Goal: Transaction & Acquisition: Purchase product/service

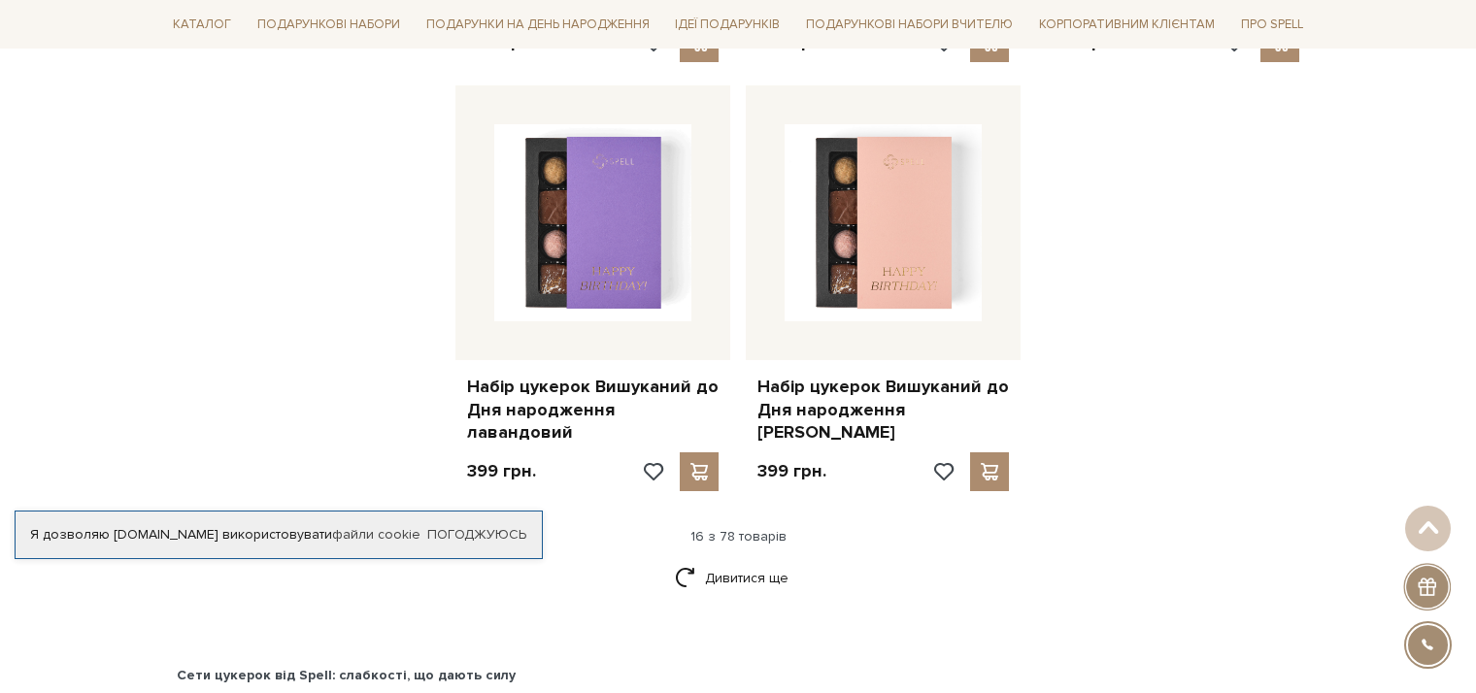
scroll to position [2525, 0]
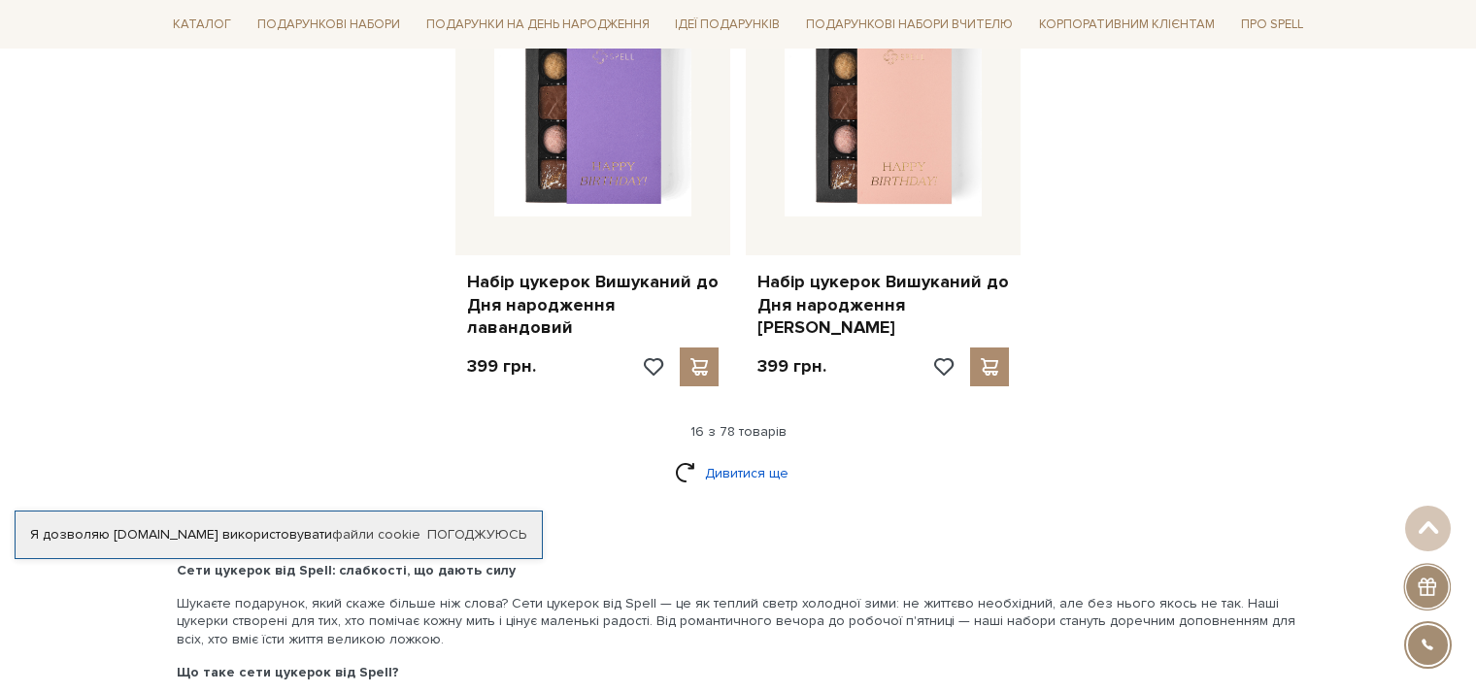
click at [729, 456] on link "Дивитися ще" at bounding box center [738, 473] width 126 height 34
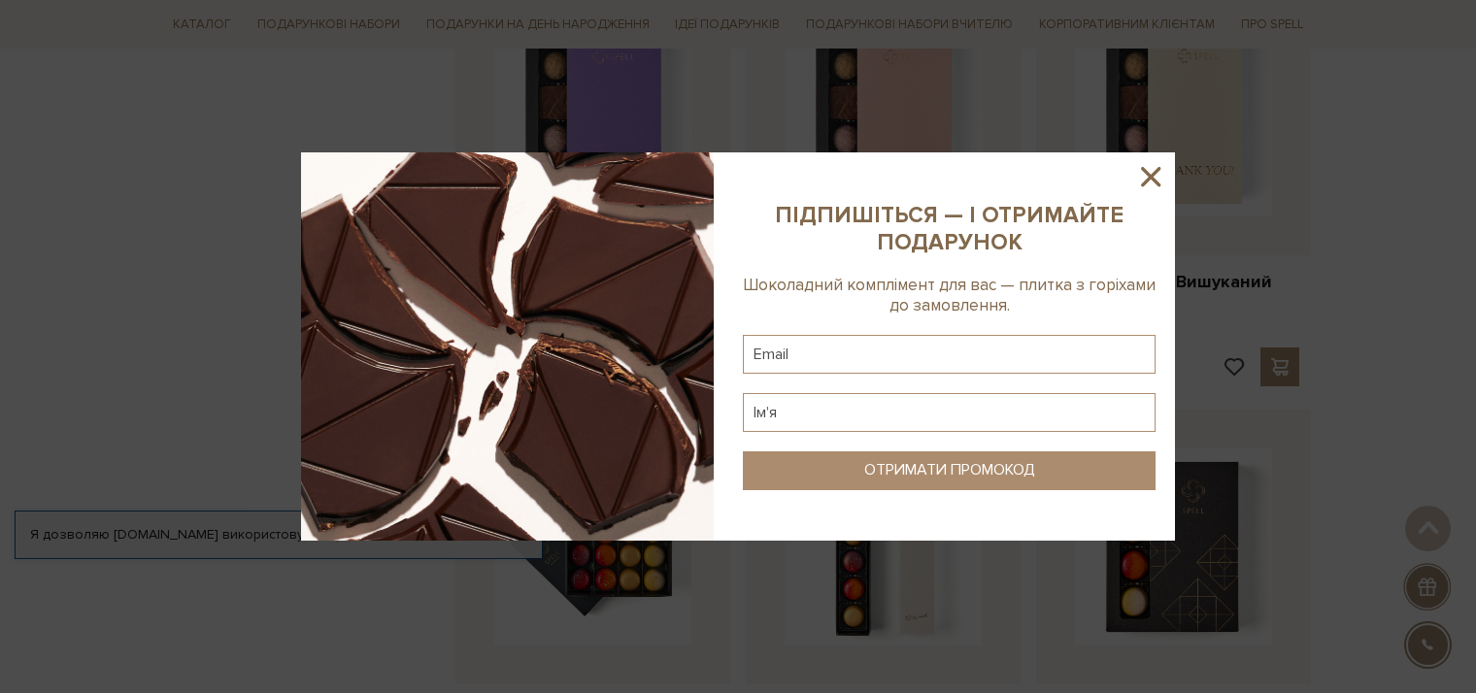
click at [1145, 185] on icon at bounding box center [1150, 176] width 33 height 33
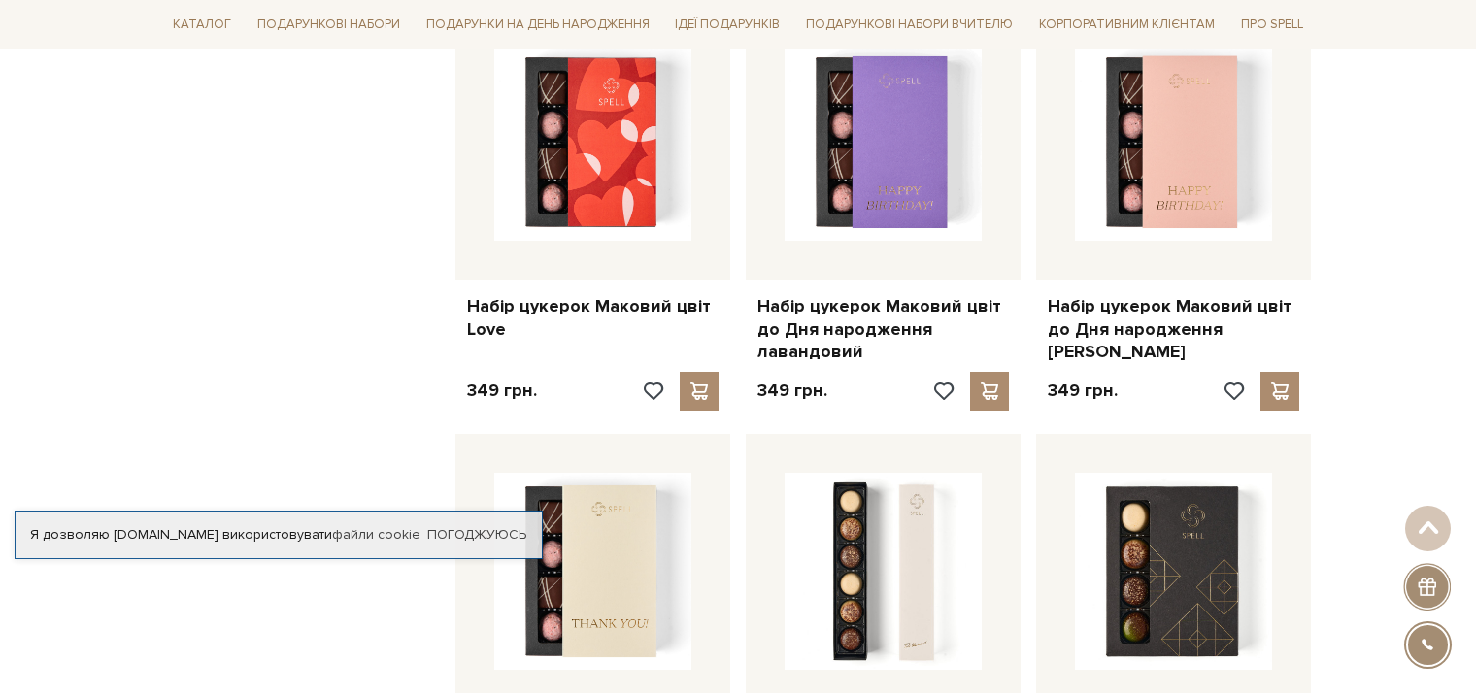
scroll to position [3302, 0]
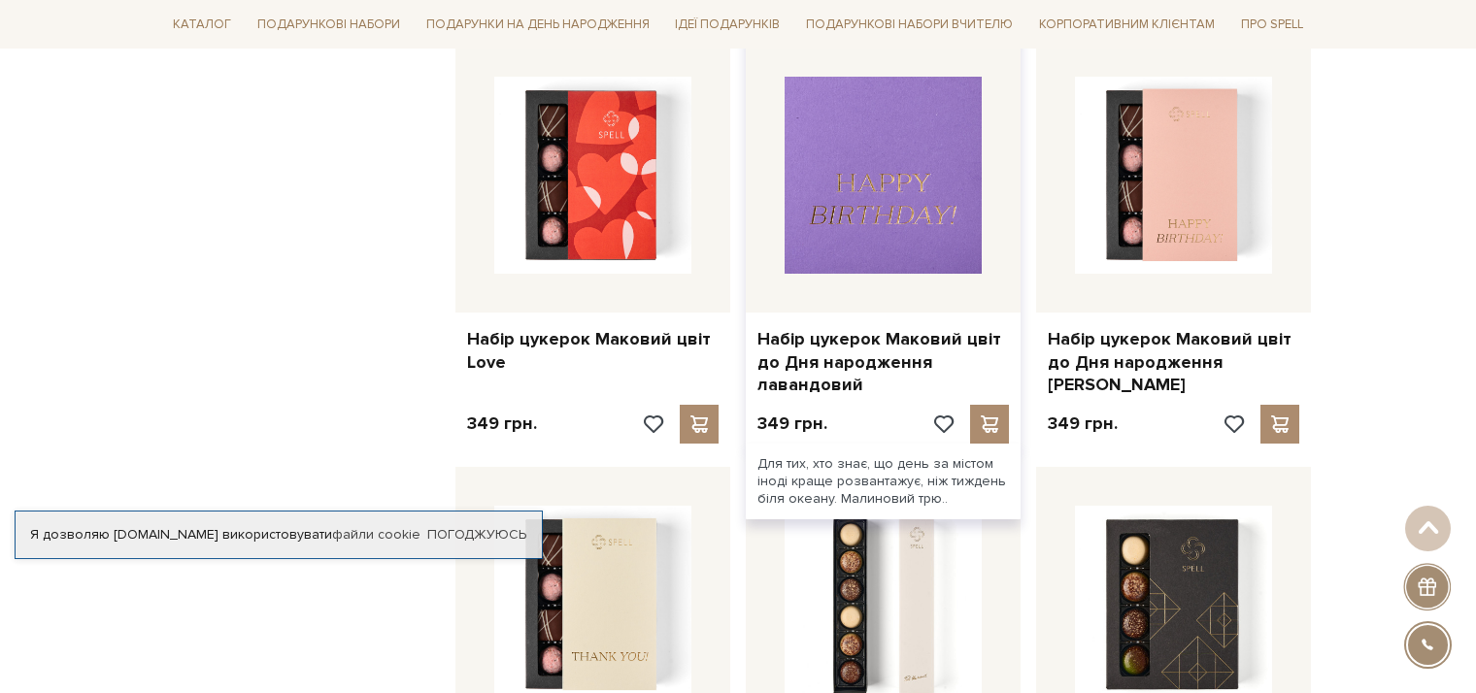
click at [912, 205] on img at bounding box center [883, 175] width 197 height 197
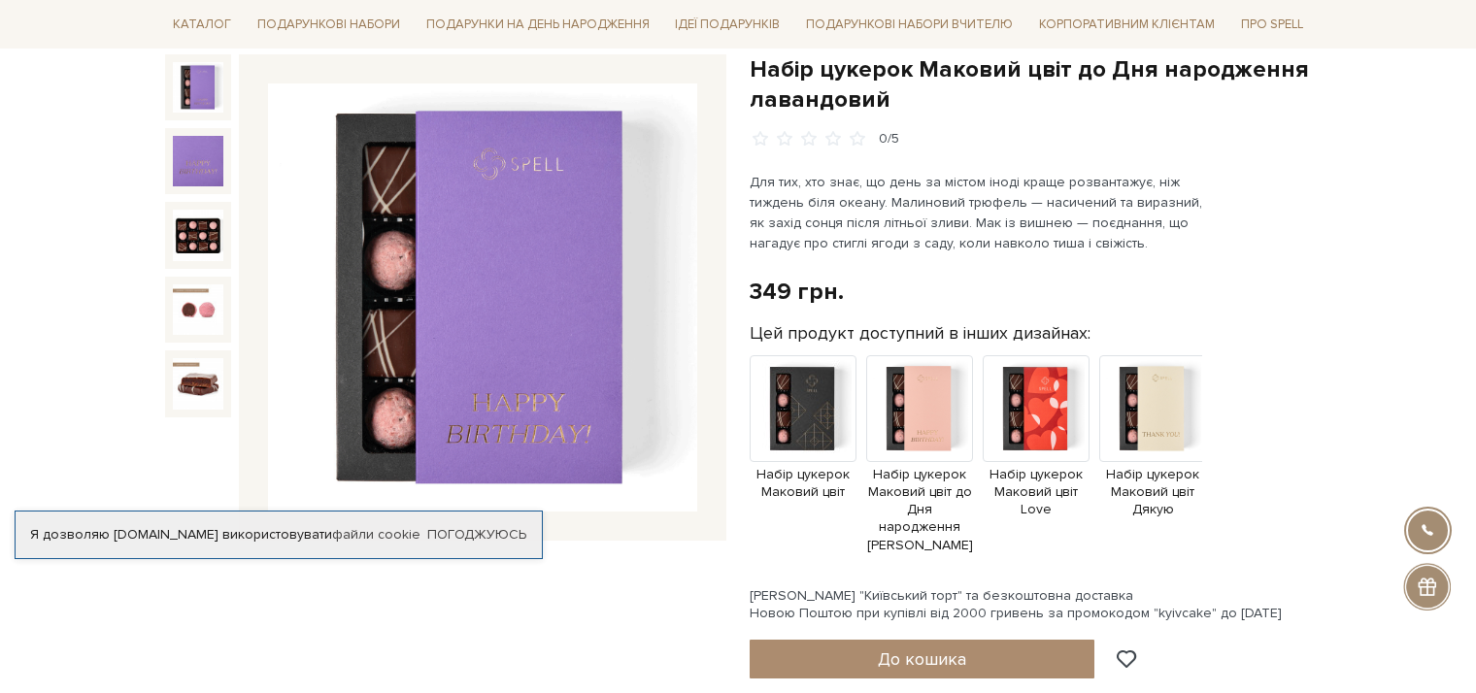
scroll to position [97, 0]
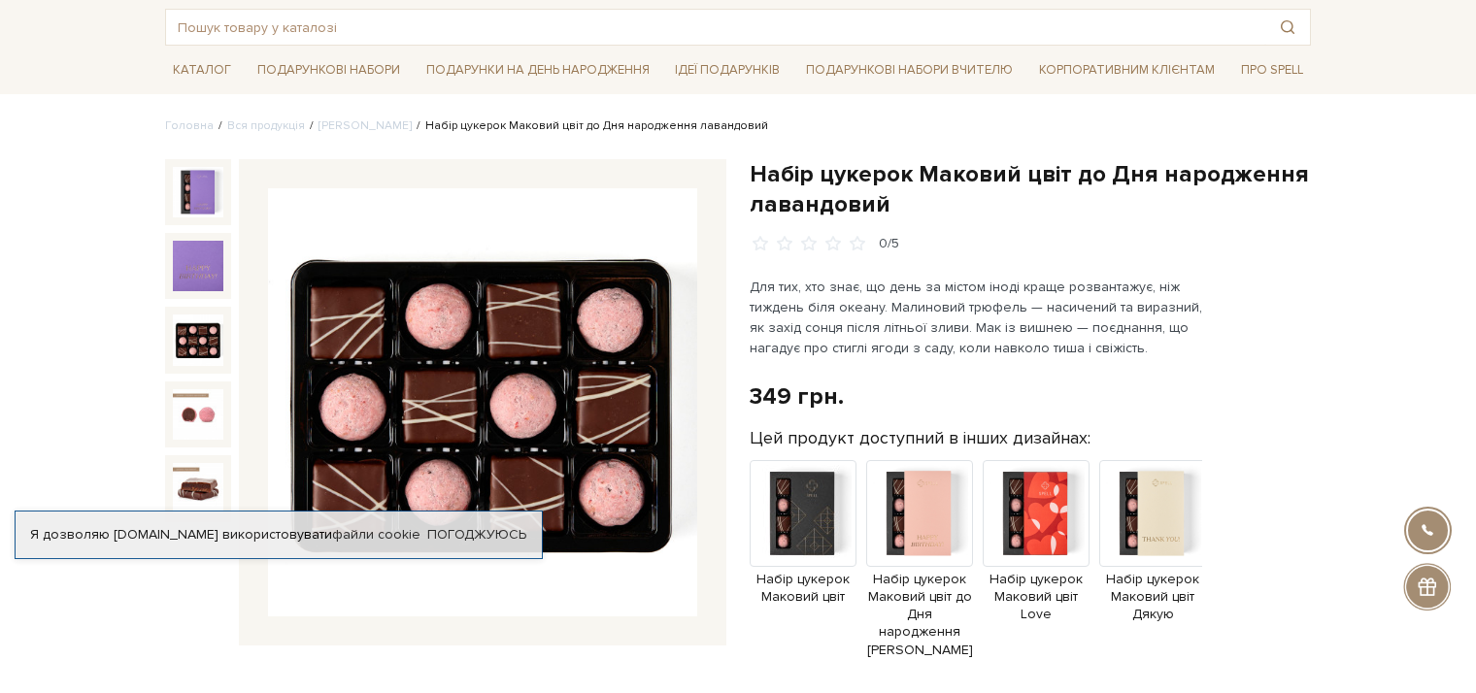
click at [198, 353] on img at bounding box center [198, 340] width 50 height 50
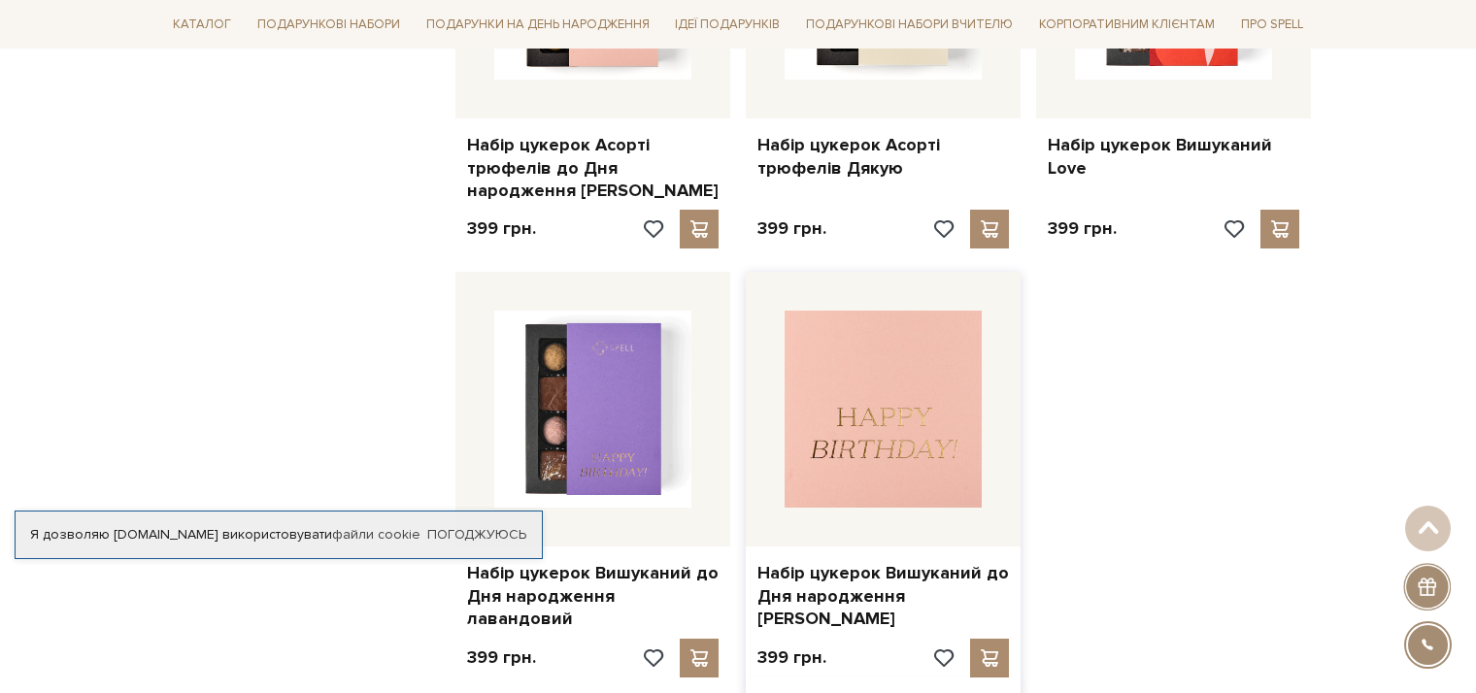
scroll to position [2428, 0]
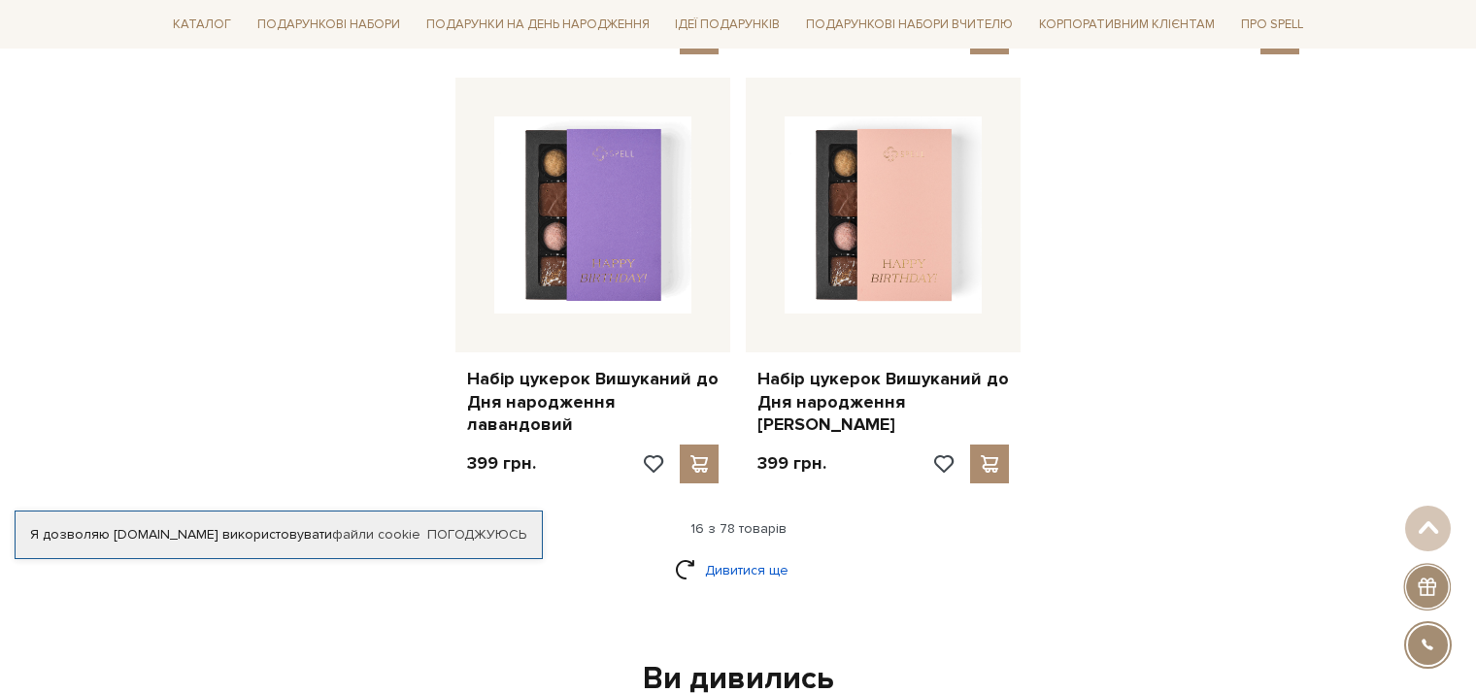
click at [733, 554] on link "Дивитися ще" at bounding box center [738, 571] width 126 height 34
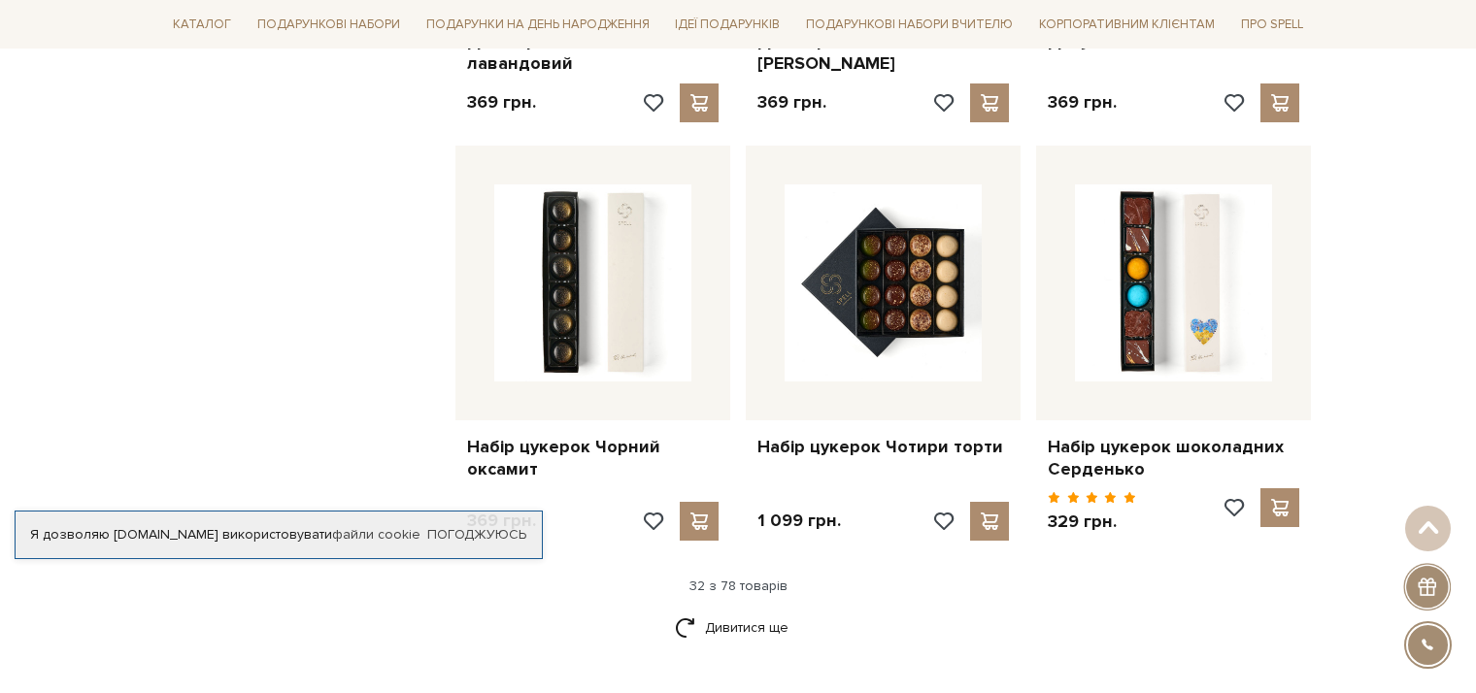
scroll to position [4467, 0]
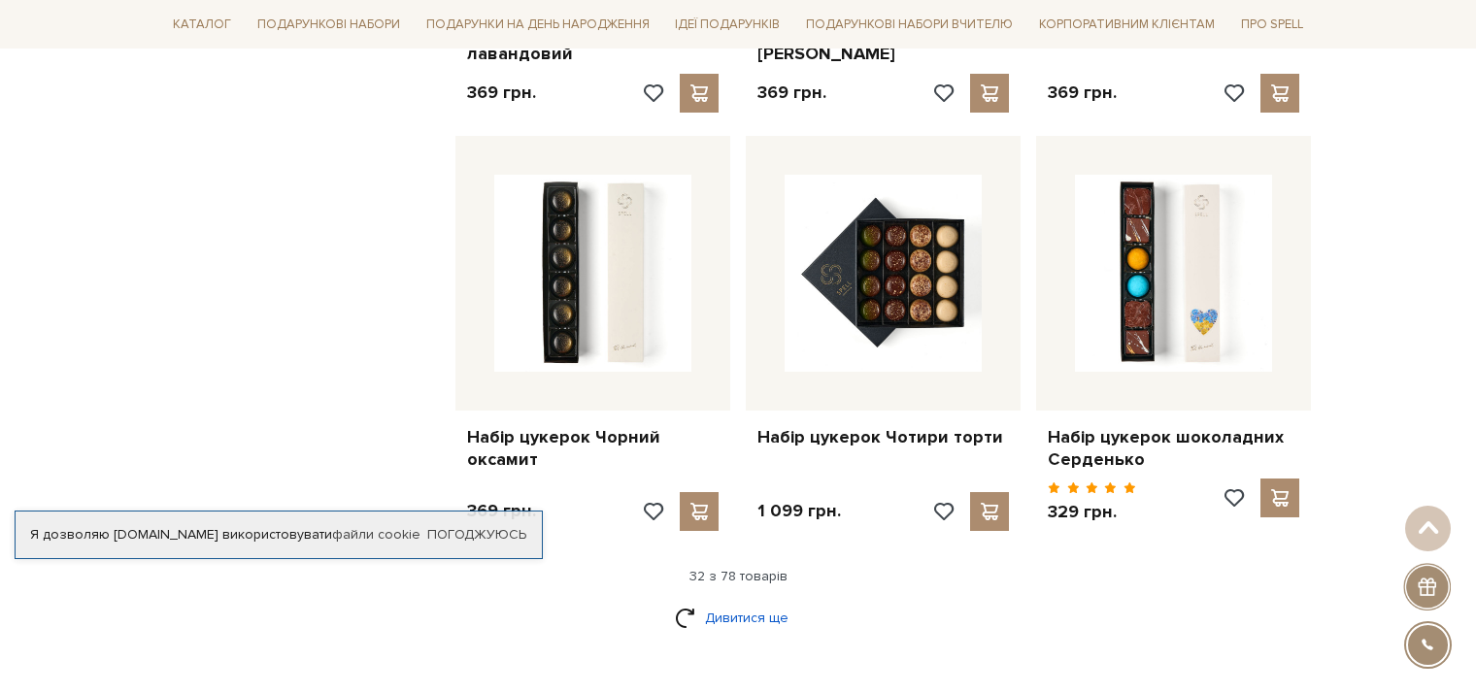
click at [760, 601] on link "Дивитися ще" at bounding box center [738, 618] width 126 height 34
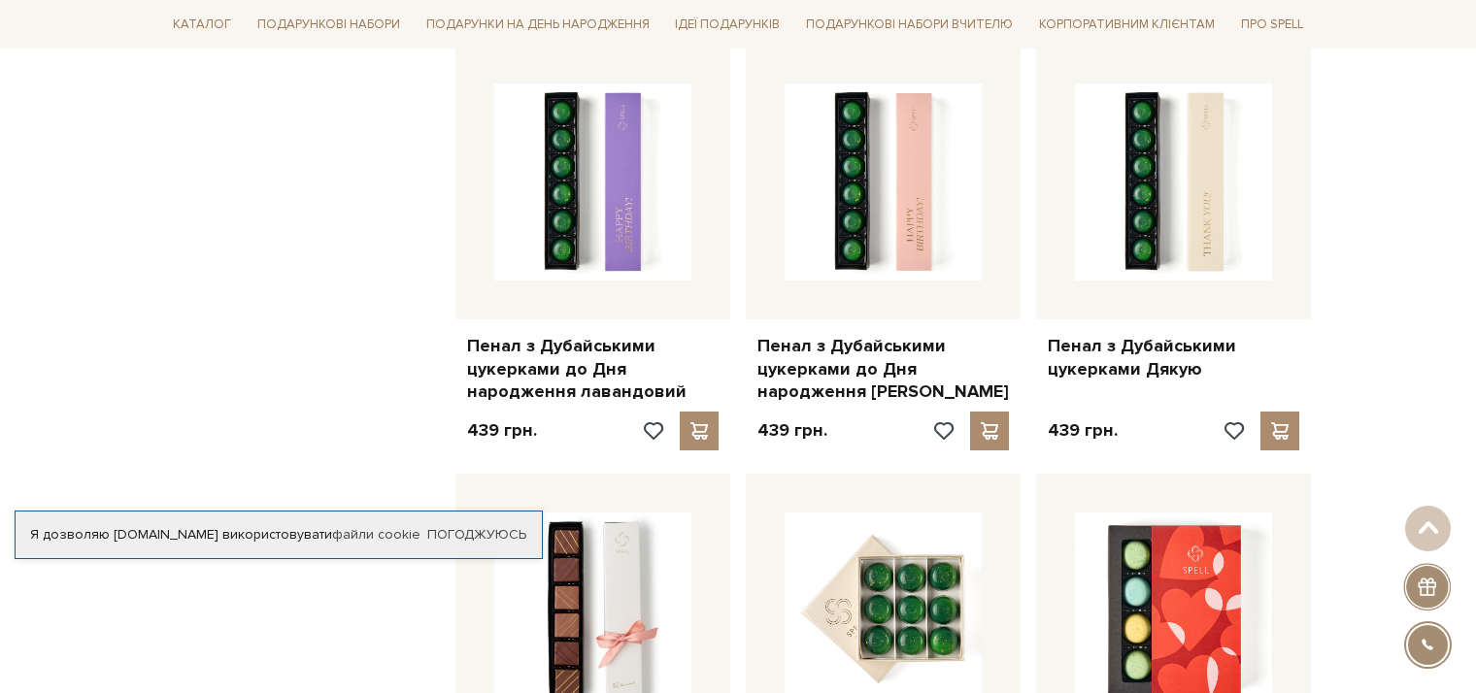
scroll to position [6215, 0]
